Goal: Task Accomplishment & Management: Manage account settings

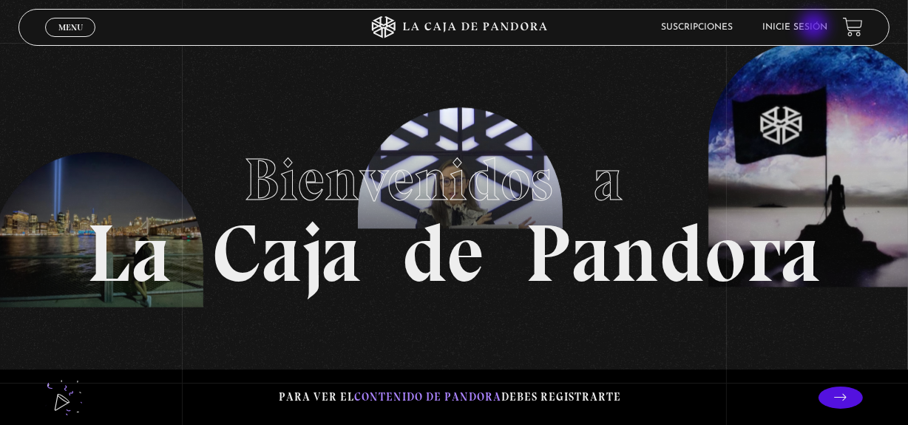
click at [816, 27] on link "Inicie sesión" at bounding box center [795, 27] width 65 height 9
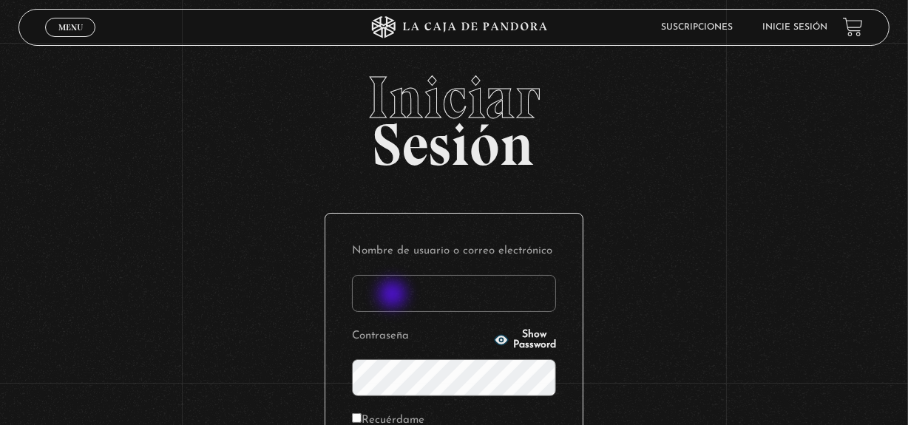
click at [394, 296] on input "Nombre de usuario o correo electrónico" at bounding box center [454, 293] width 204 height 37
type input "gabidittel@hotmail.com"
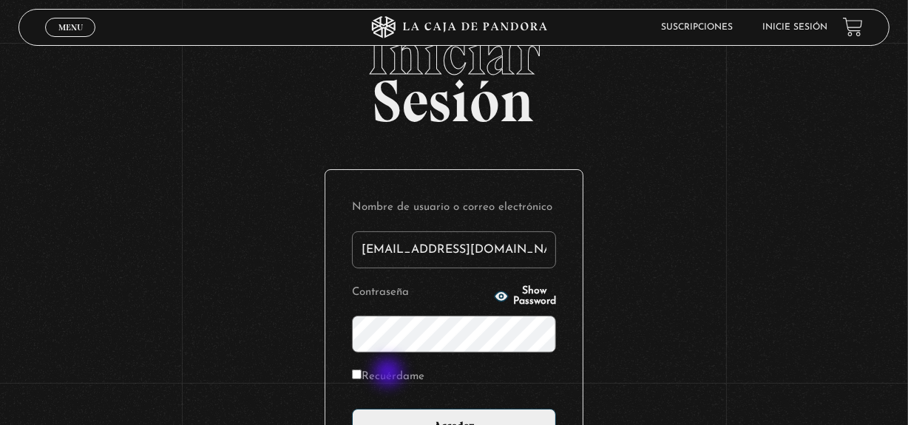
scroll to position [67, 0]
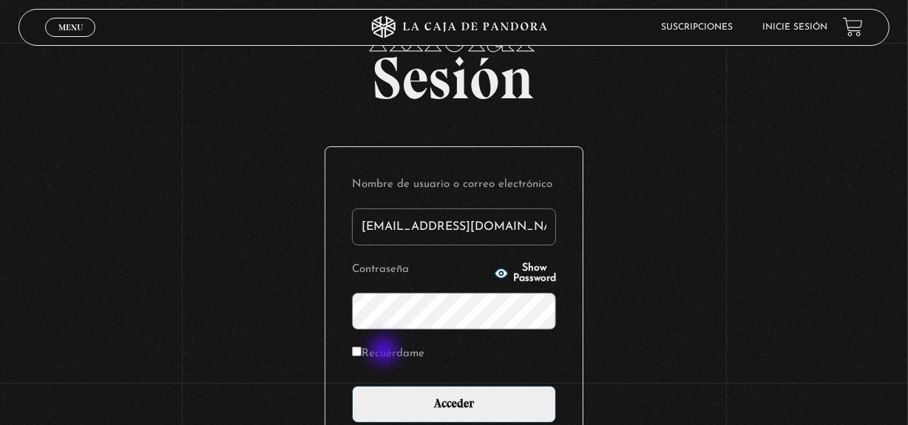
click at [386, 352] on label "Recuérdame" at bounding box center [388, 354] width 72 height 23
click at [362, 352] on input "Recuérdame" at bounding box center [357, 352] width 10 height 10
checkbox input "true"
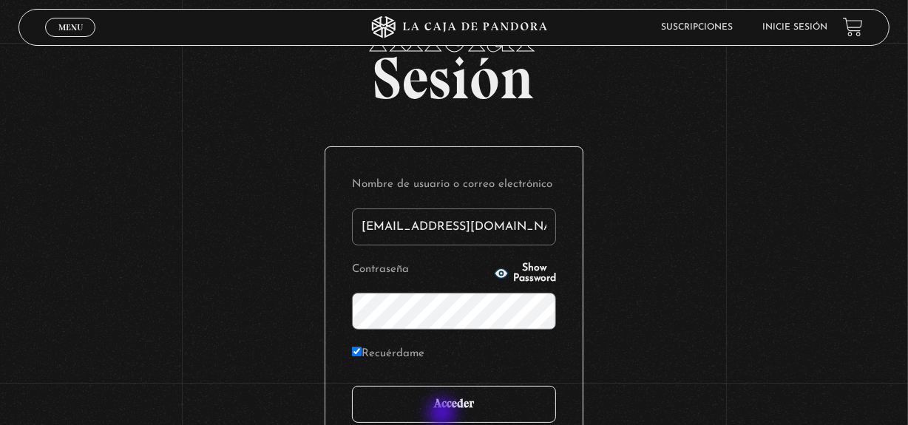
click at [444, 414] on input "Acceder" at bounding box center [454, 404] width 204 height 37
